Goal: Transaction & Acquisition: Purchase product/service

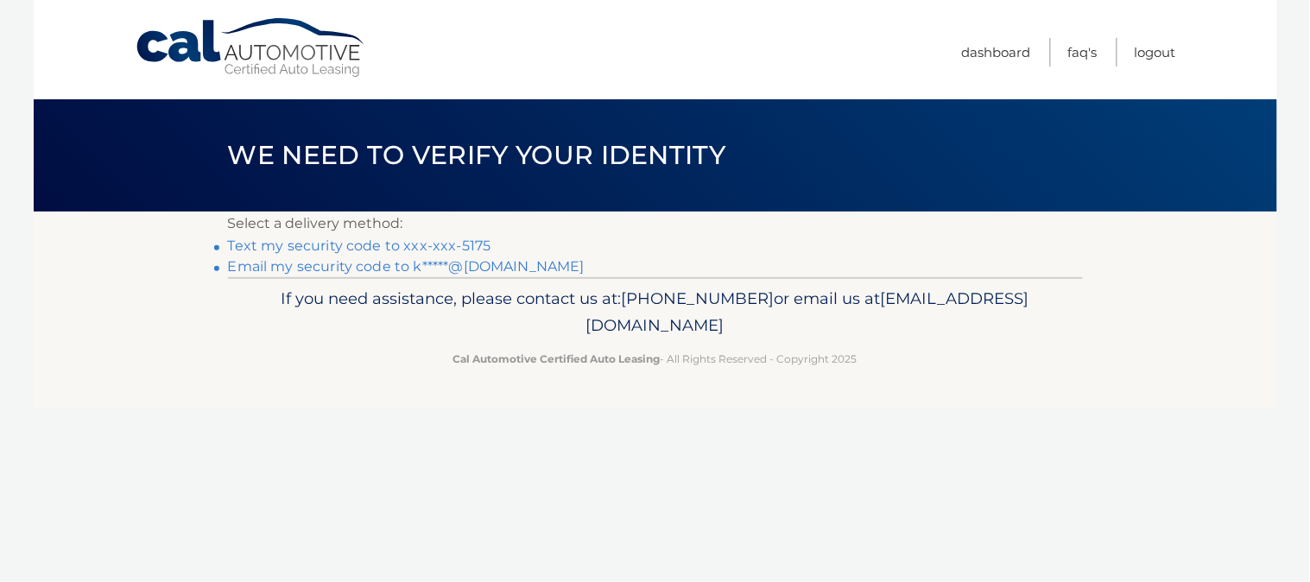
drag, startPoint x: 429, startPoint y: 243, endPoint x: 462, endPoint y: 251, distance: 33.9
click at [430, 242] on link "Text my security code to xxx-xxx-5175" at bounding box center [359, 246] width 263 height 16
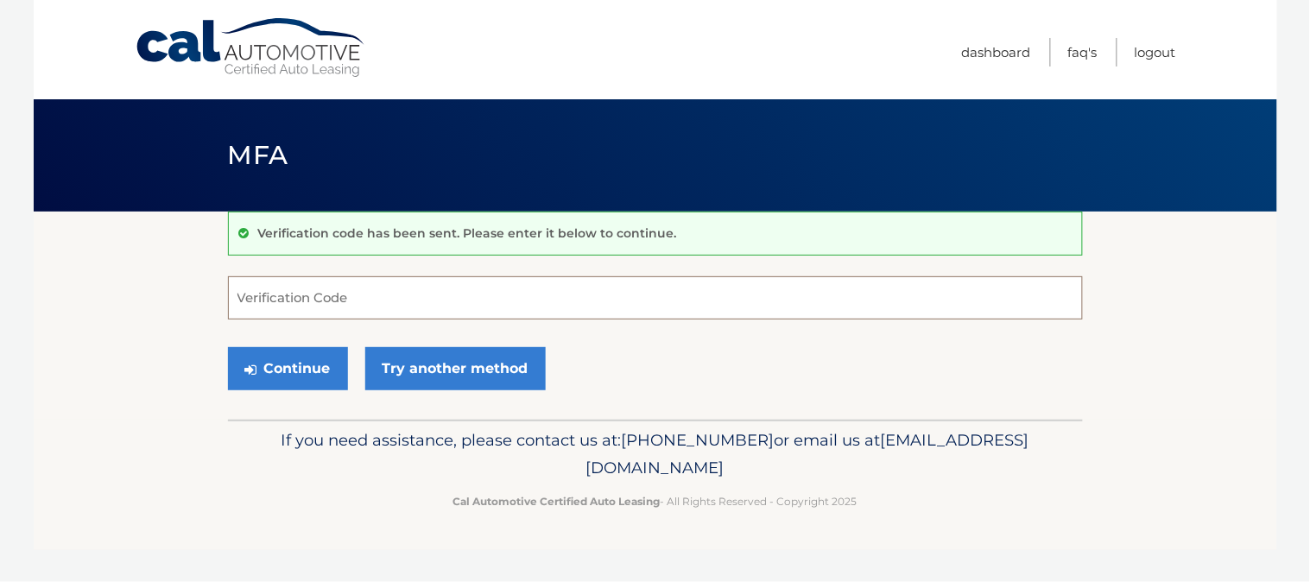
click at [383, 315] on input "Verification Code" at bounding box center [655, 297] width 855 height 43
type input "833372"
click at [228, 347] on button "Continue" at bounding box center [288, 368] width 120 height 43
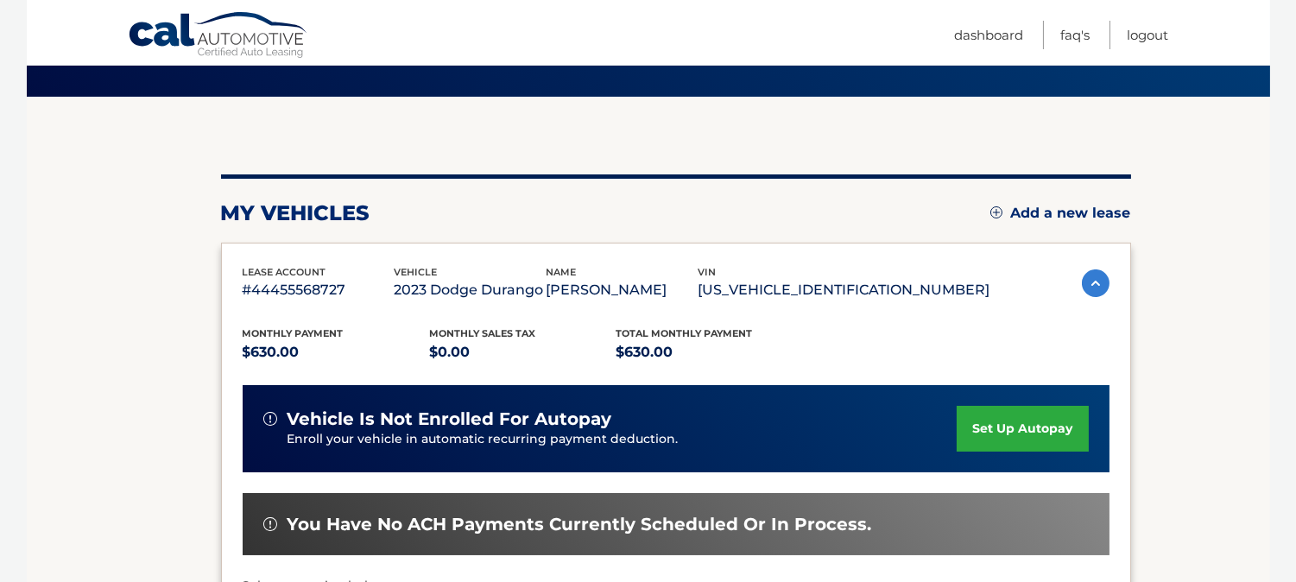
scroll to position [256, 0]
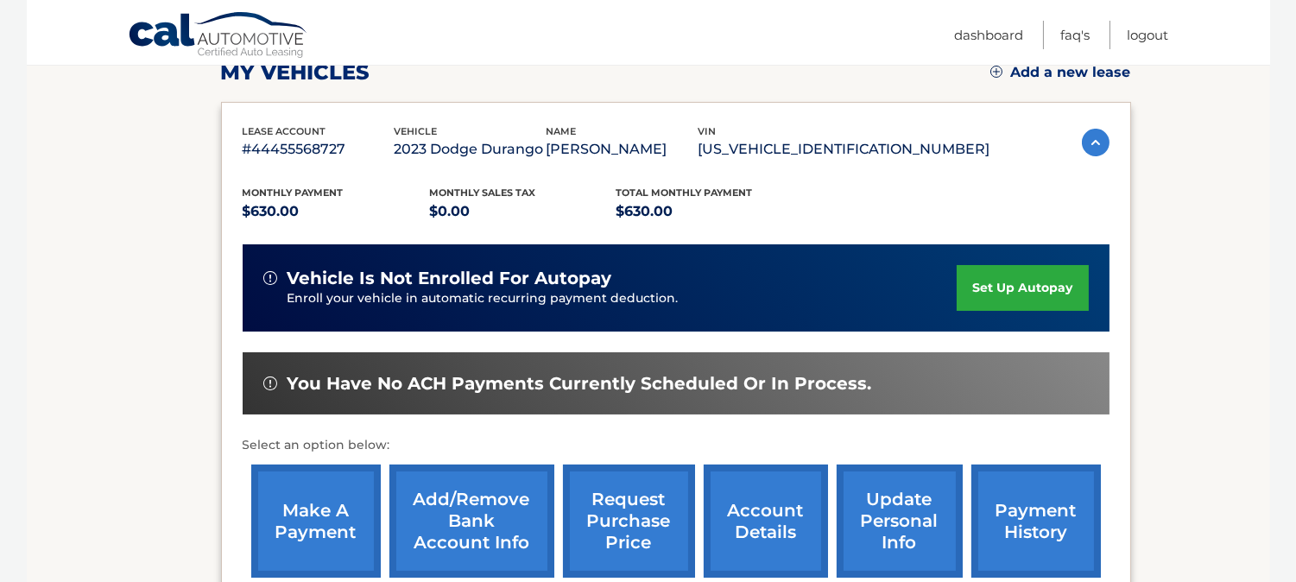
click at [321, 472] on link "make a payment" at bounding box center [316, 521] width 130 height 113
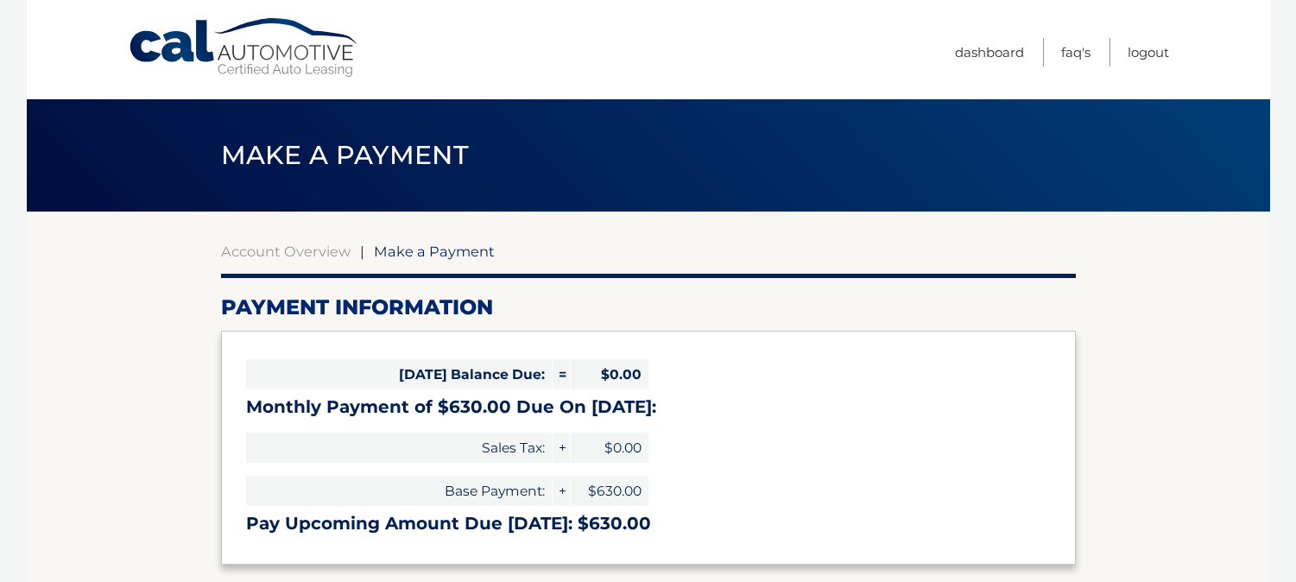
select select "MWIwNDVhZWQtMTExNy00ZTkyLTk5YmMtODdkNjljM2FjMDYw"
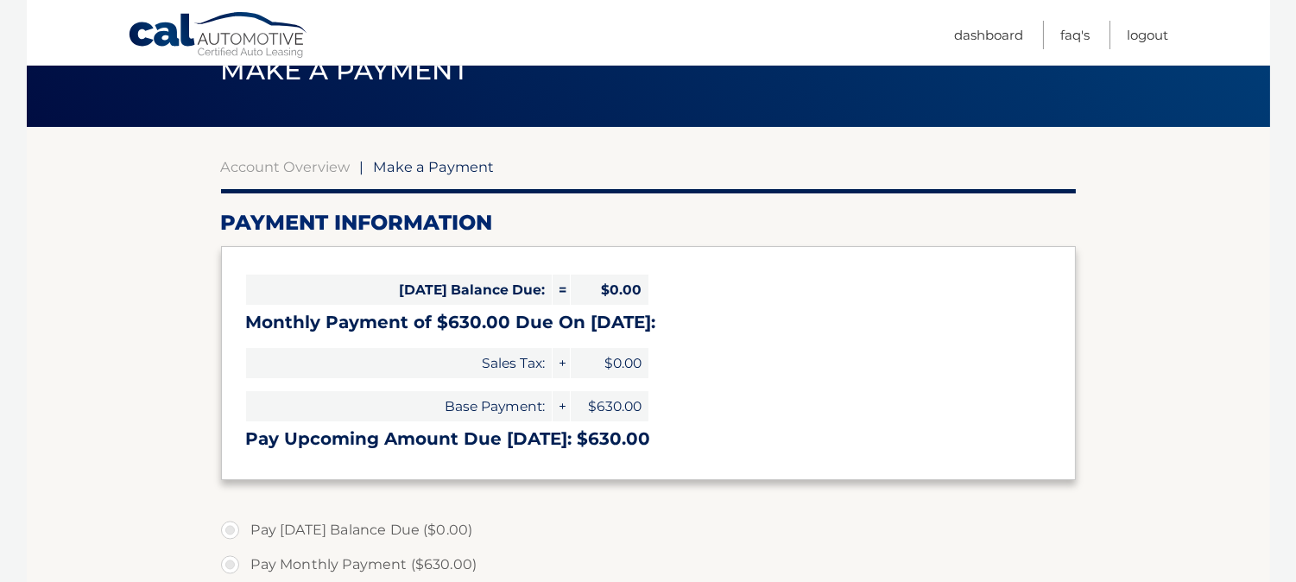
scroll to position [127, 0]
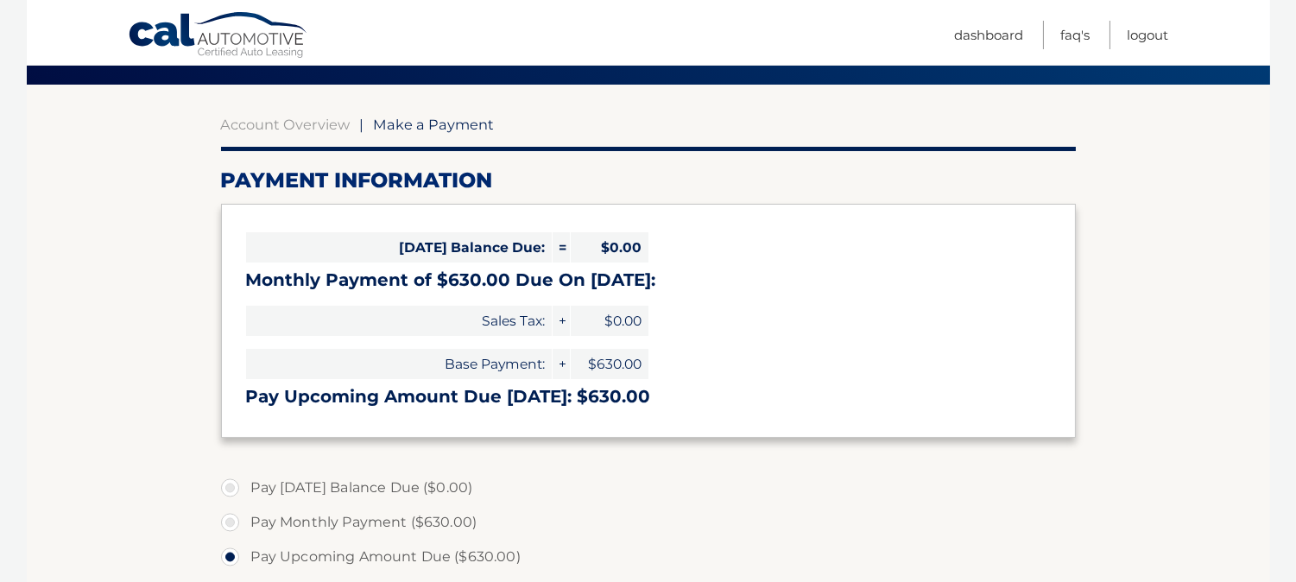
click at [614, 364] on span "$630.00" at bounding box center [610, 364] width 78 height 30
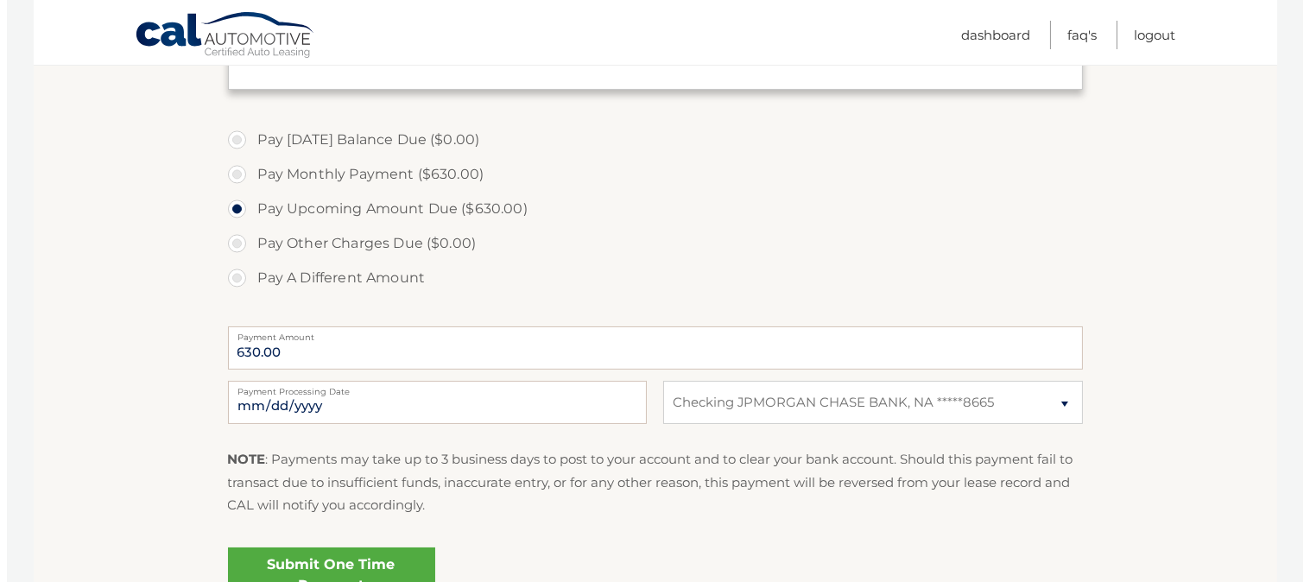
scroll to position [511, 0]
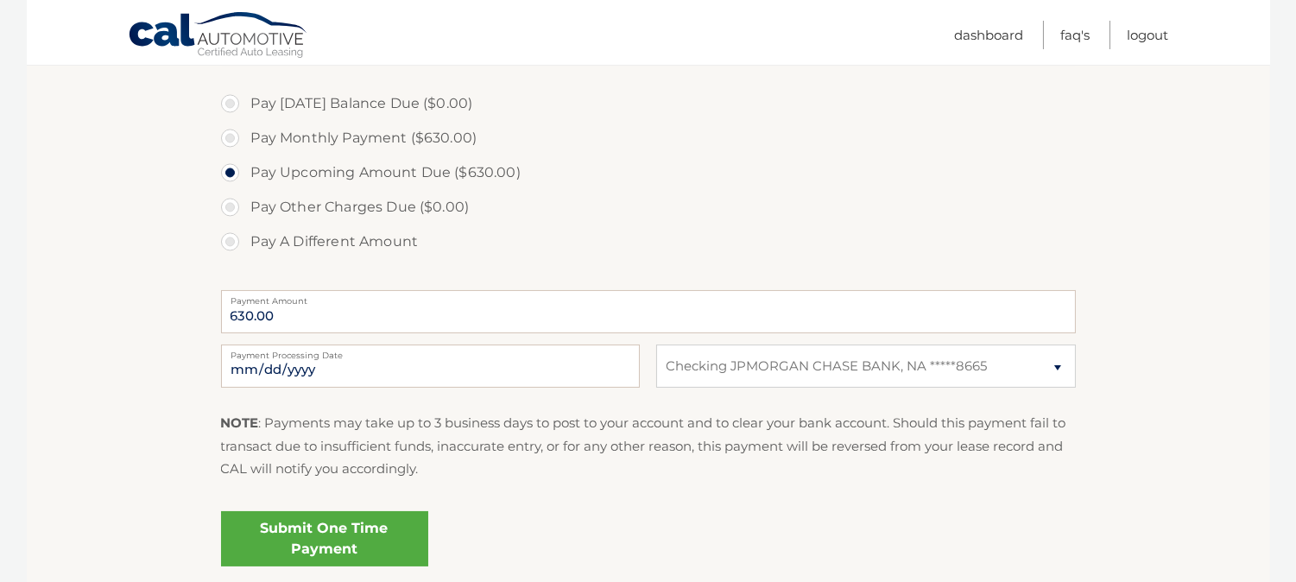
click at [393, 548] on link "Submit One Time Payment" at bounding box center [324, 538] width 207 height 55
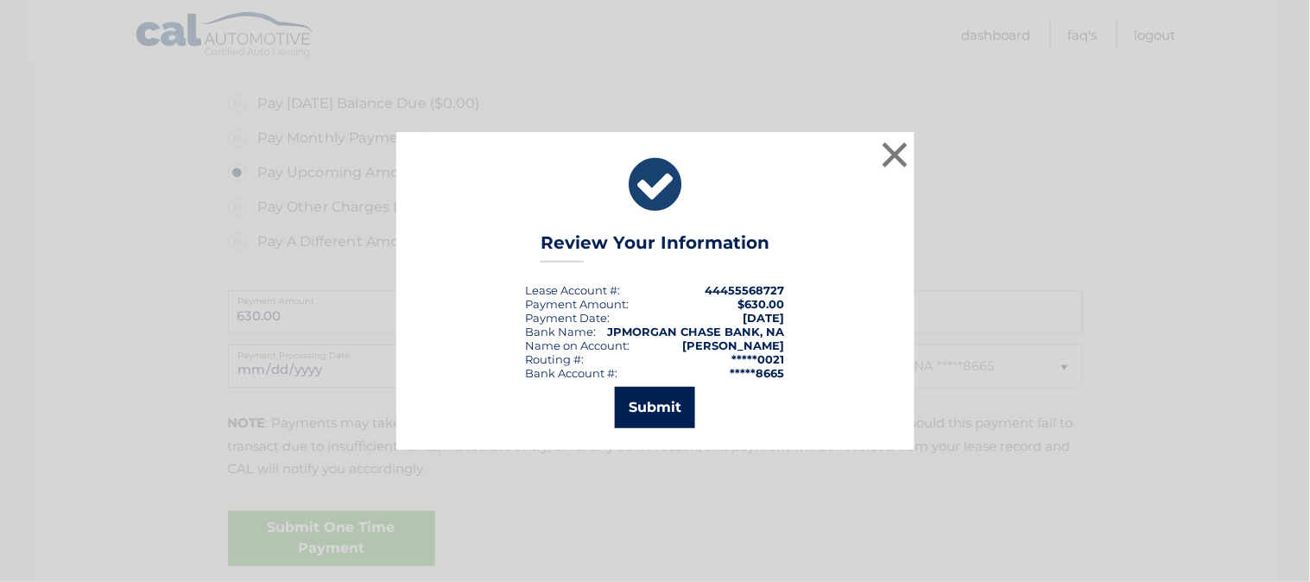
click at [669, 404] on button "Submit" at bounding box center [655, 407] width 80 height 41
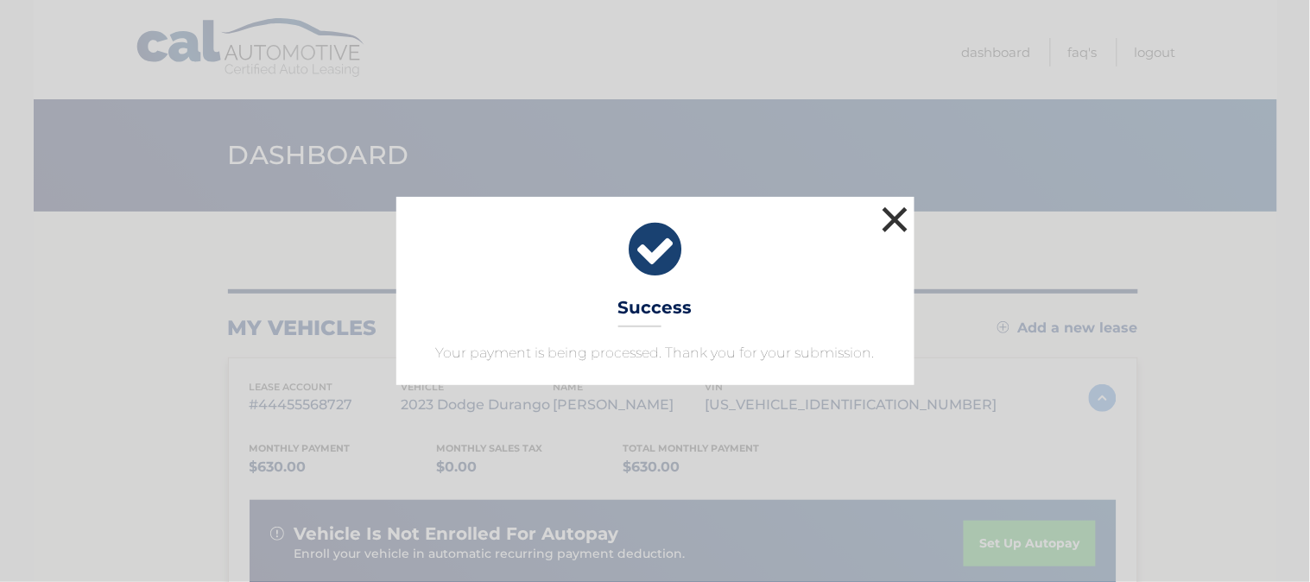
click at [912, 219] on button "×" at bounding box center [895, 219] width 35 height 35
